Goal: Information Seeking & Learning: Learn about a topic

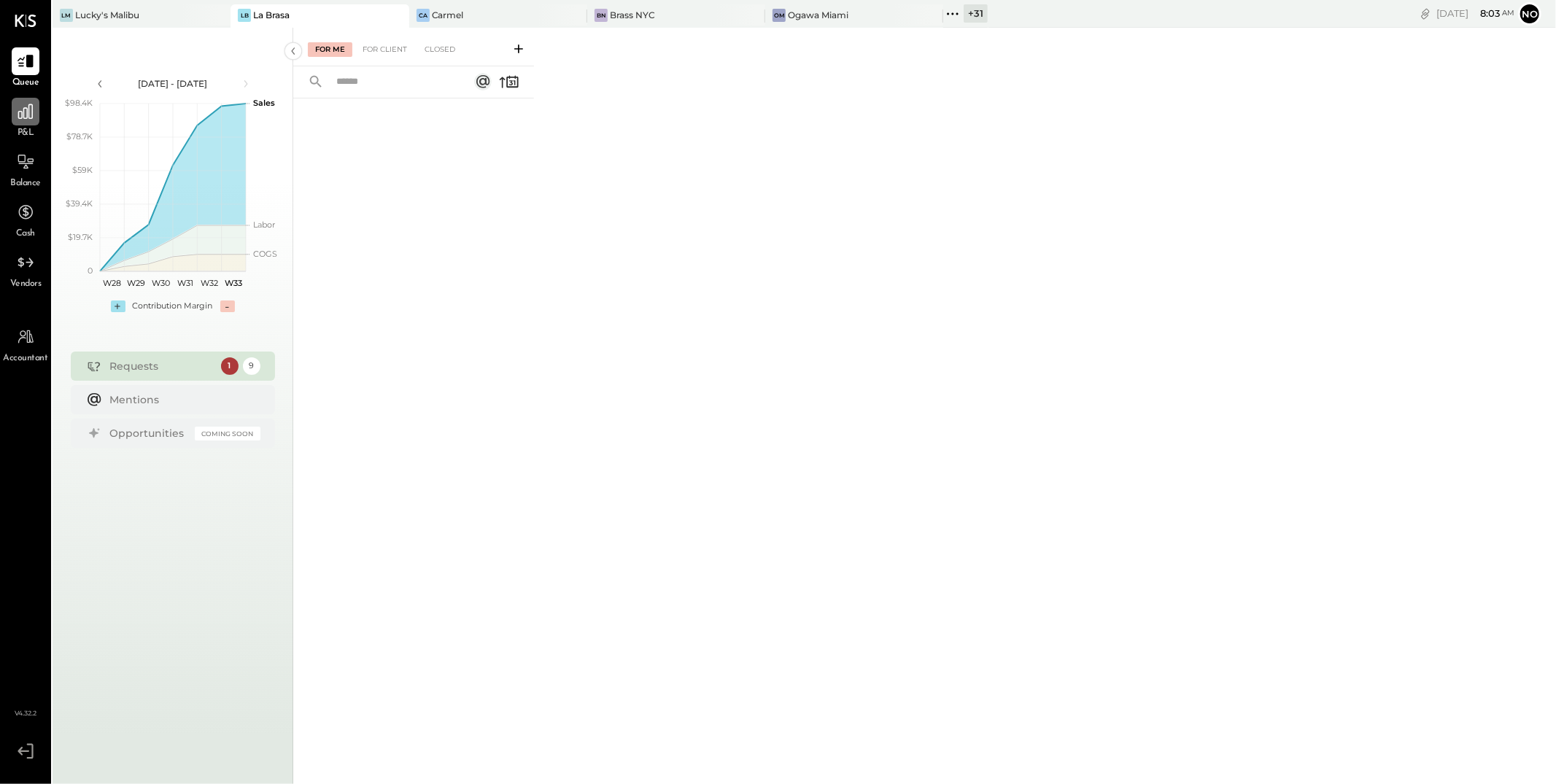
click at [31, 120] on icon at bounding box center [25, 111] width 19 height 19
click at [384, 48] on div "For Client" at bounding box center [385, 49] width 59 height 15
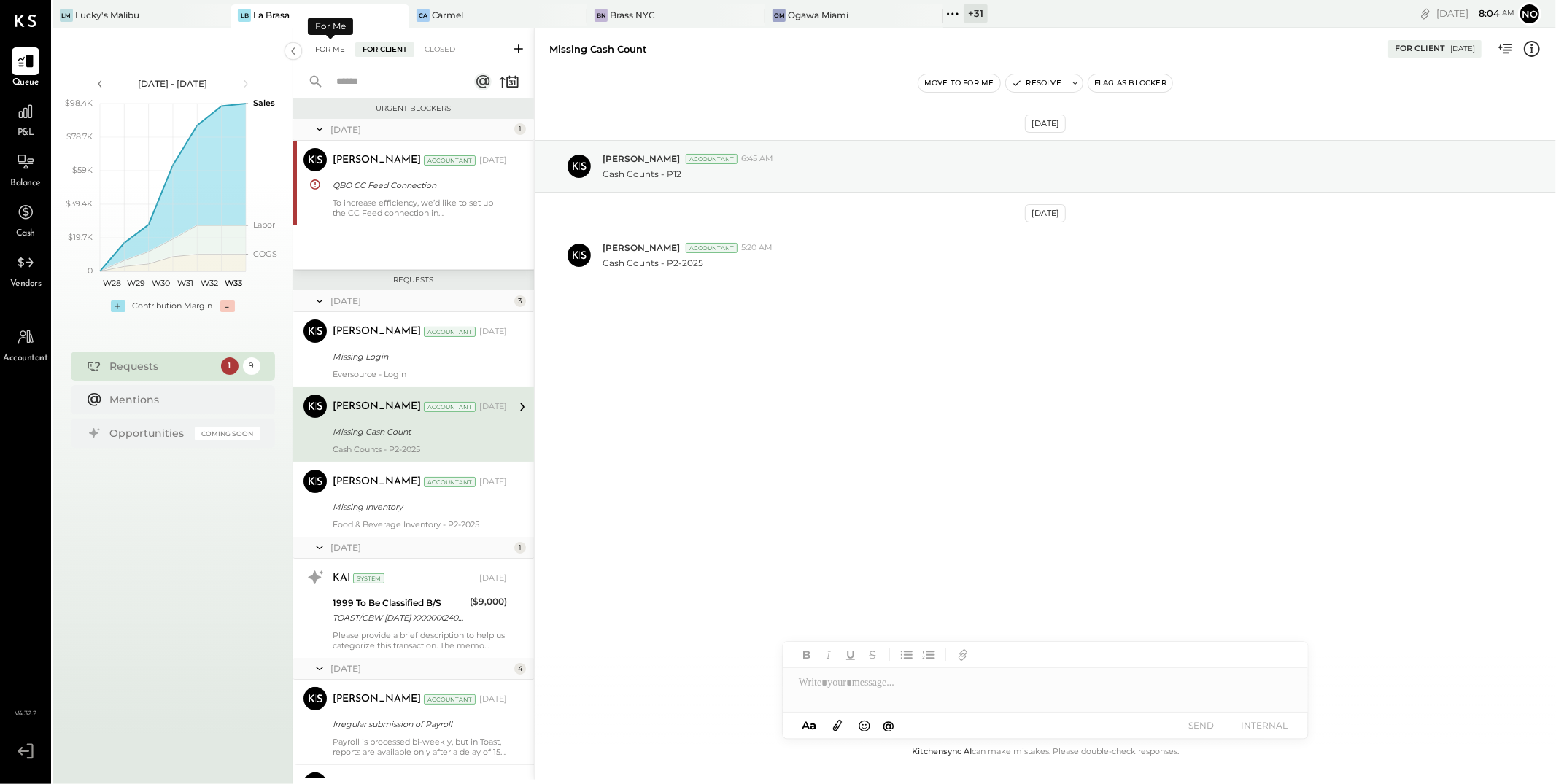
click at [327, 52] on div "For Me" at bounding box center [330, 49] width 44 height 15
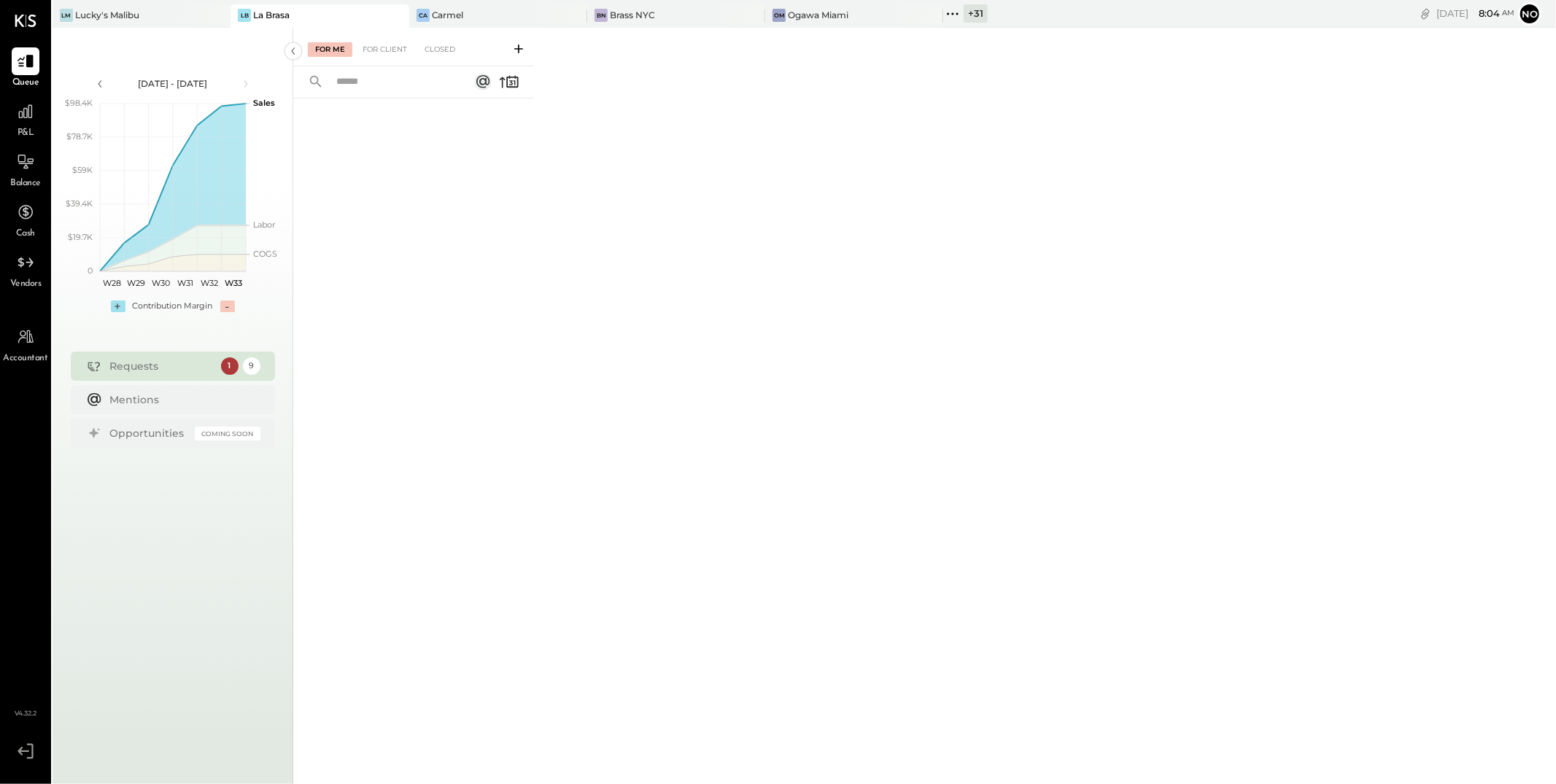
click at [944, 14] on icon at bounding box center [953, 14] width 19 height 19
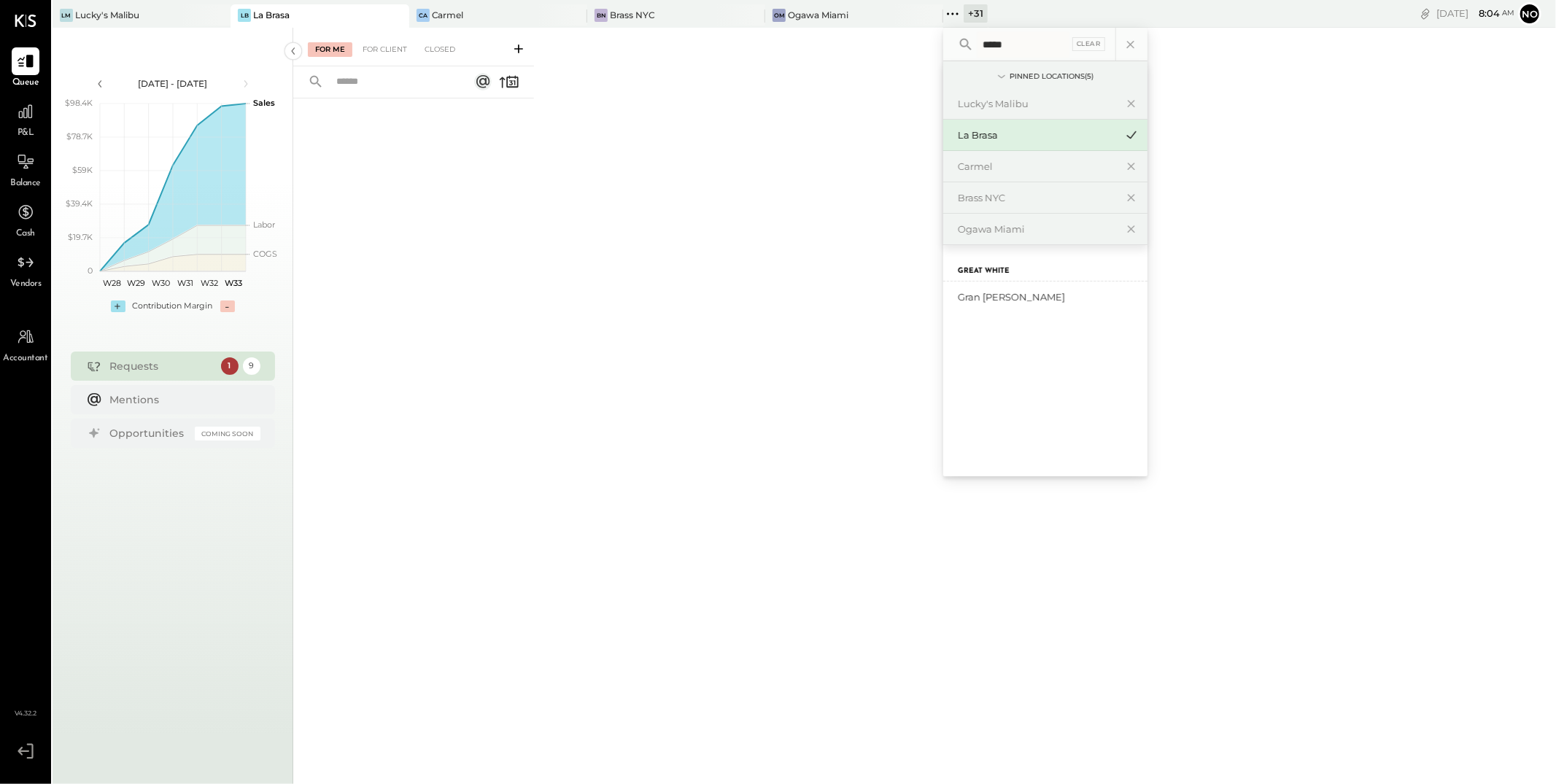
type input "*****"
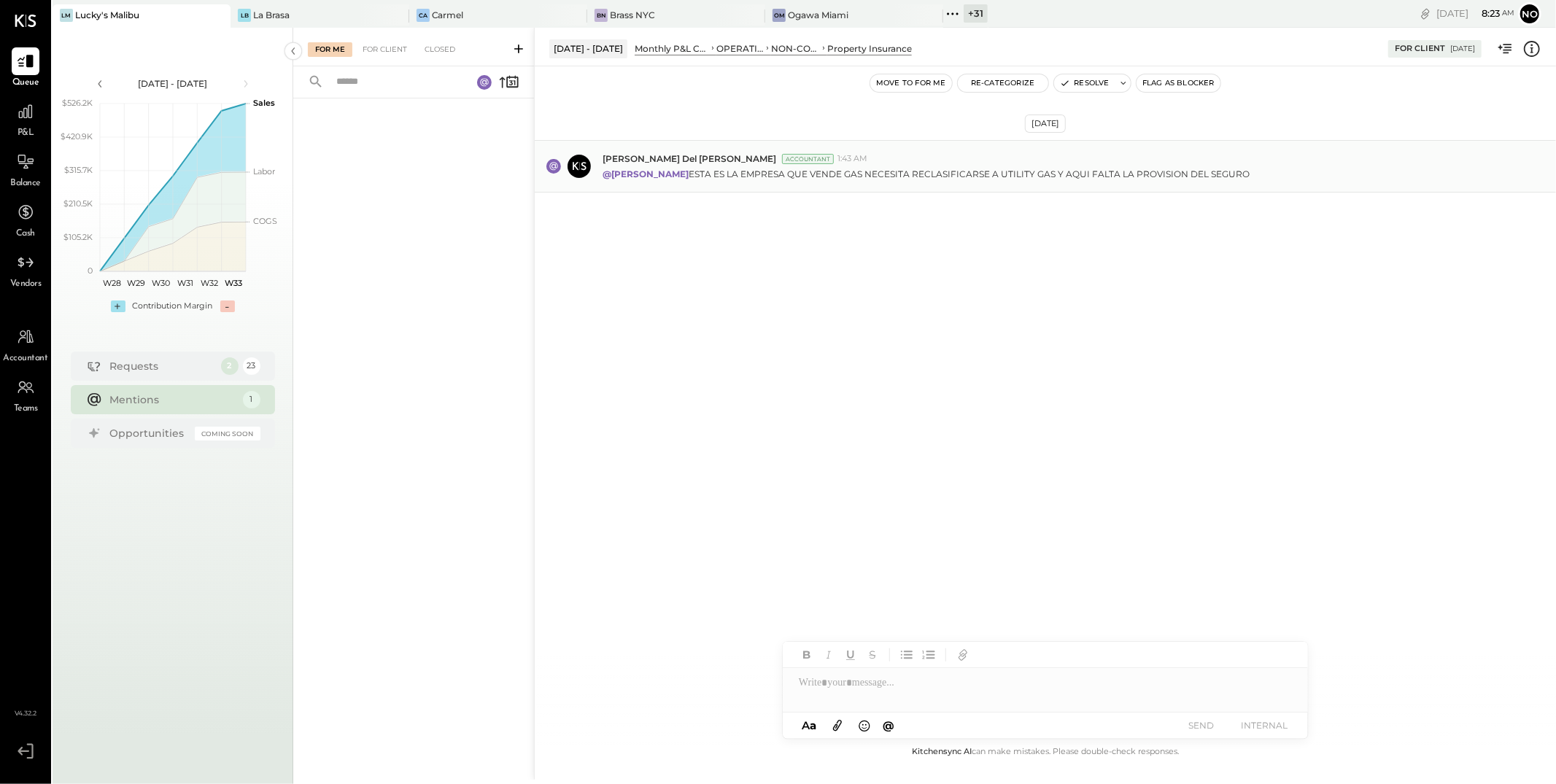
click at [1169, 159] on div "Iris Del Rocio Albarrán Millán Accountant 1:43 AM" at bounding box center [1073, 159] width 942 height 12
click at [1070, 179] on p "@Noemi Balmaceda ESTA ES LA EMPRESA QUE VENDE GAS NECESITA RECLASIFICARSE A UTI…" at bounding box center [926, 174] width 647 height 12
click at [1069, 270] on div "Aug 13th, 2025 Iris Del Rocio Albarrán Millán Accountant 1:43 AM @Noemi Balmace…" at bounding box center [1046, 202] width 1022 height 199
click at [28, 120] on icon at bounding box center [25, 111] width 19 height 19
